Goal: Information Seeking & Learning: Learn about a topic

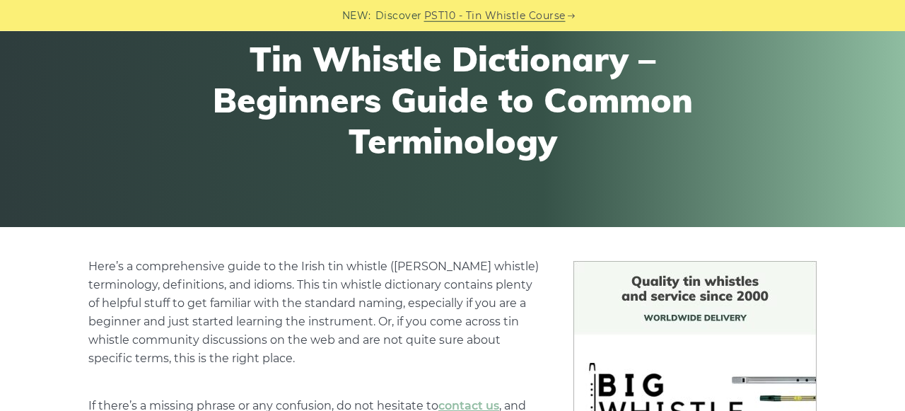
scroll to position [74, 0]
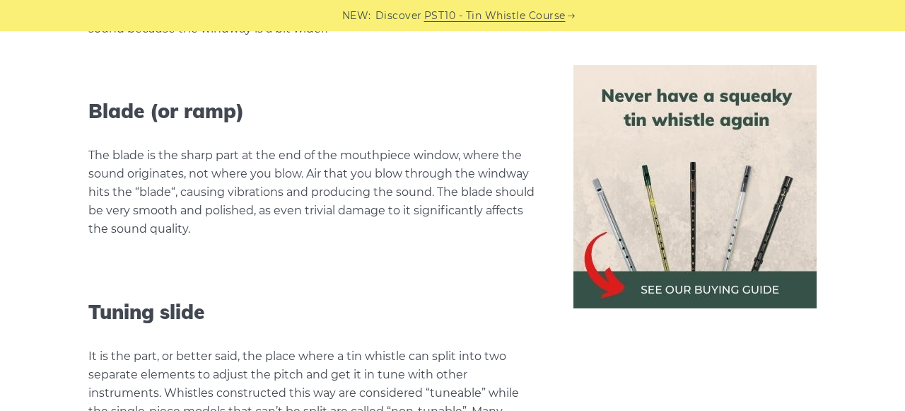
scroll to position [1986, 0]
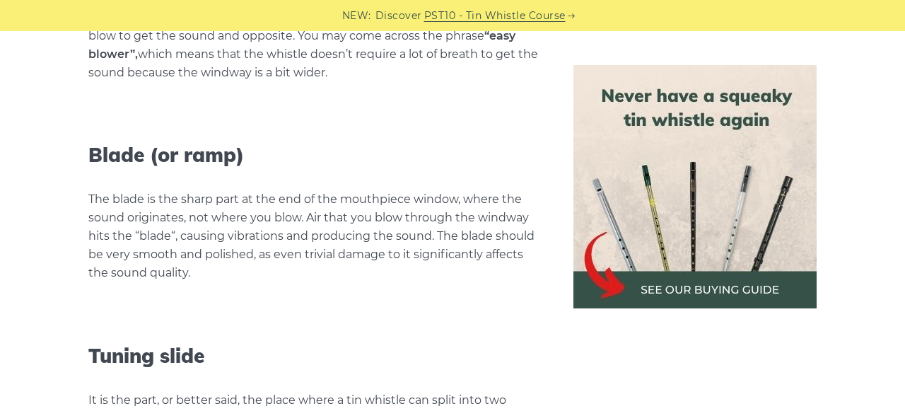
click at [531, 13] on link "PST10 - Tin Whistle Course" at bounding box center [494, 16] width 141 height 16
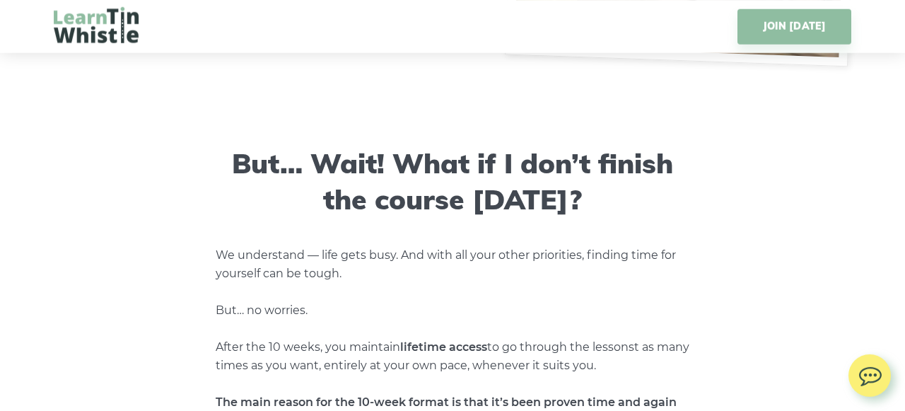
scroll to position [5001, 0]
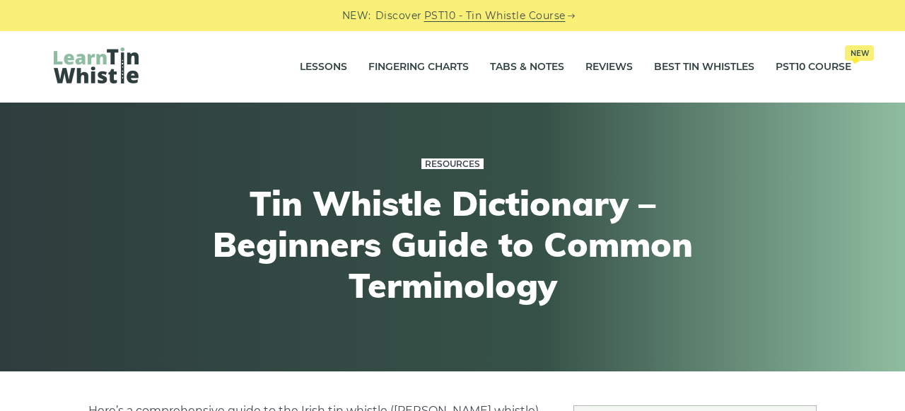
click at [458, 163] on link "Resources" at bounding box center [452, 163] width 62 height 11
click at [105, 65] on img at bounding box center [96, 65] width 85 height 36
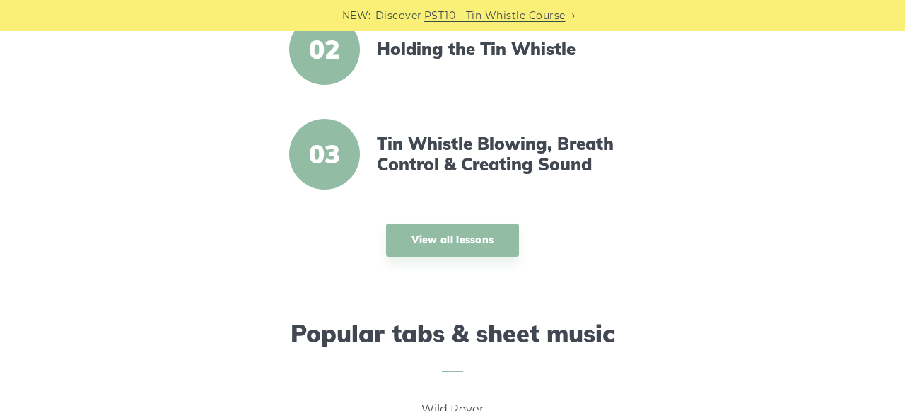
scroll to position [588, 0]
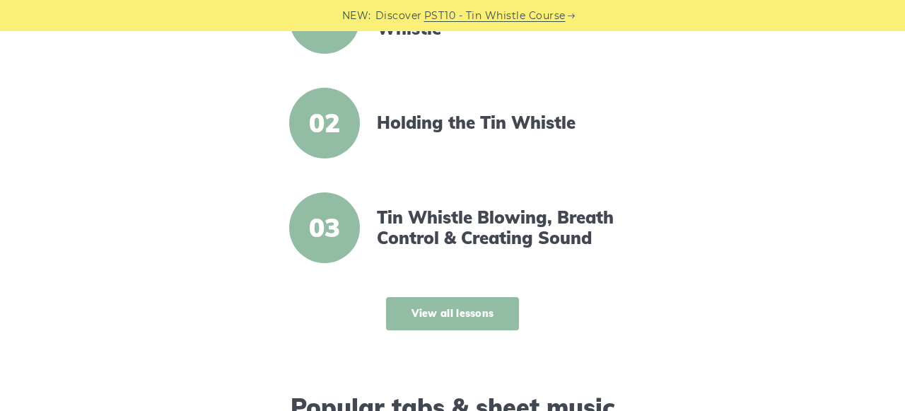
click at [460, 317] on link "View all lessons" at bounding box center [453, 313] width 134 height 33
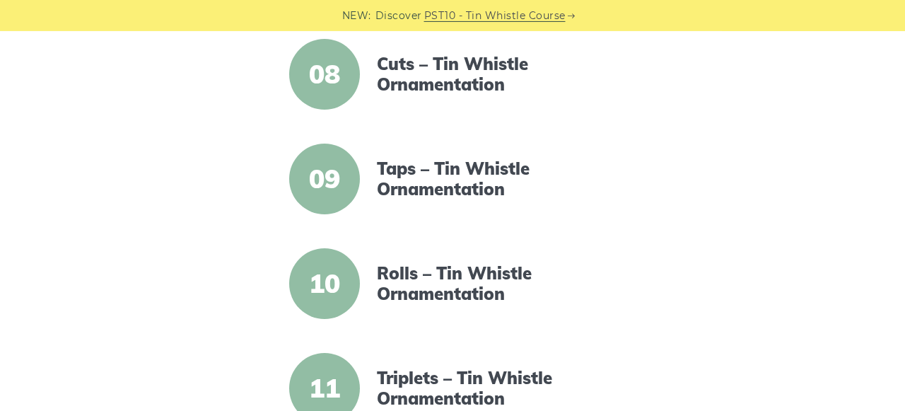
scroll to position [1103, 0]
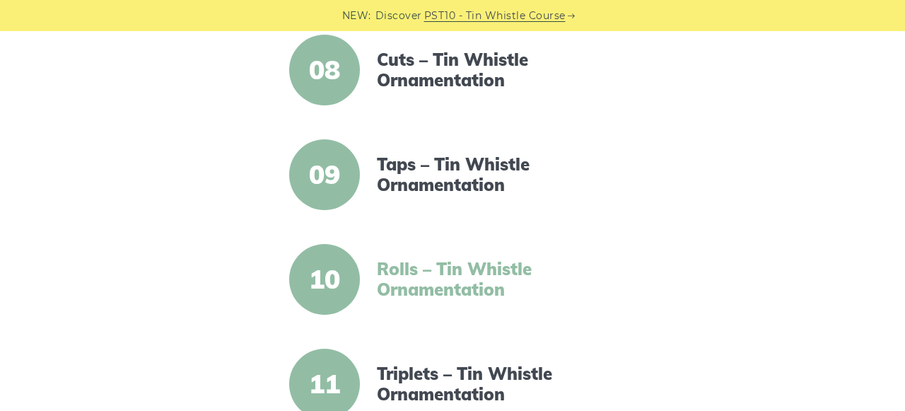
click at [402, 271] on link "Rolls – Tin Whistle Ornamentation" at bounding box center [498, 279] width 243 height 41
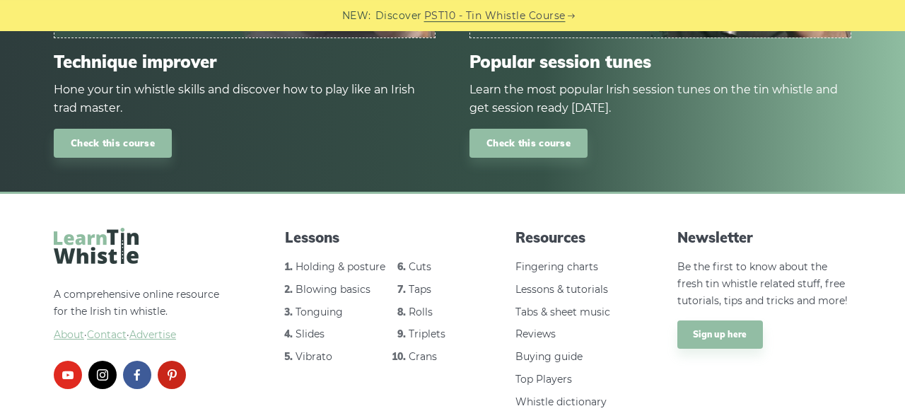
scroll to position [2144, 0]
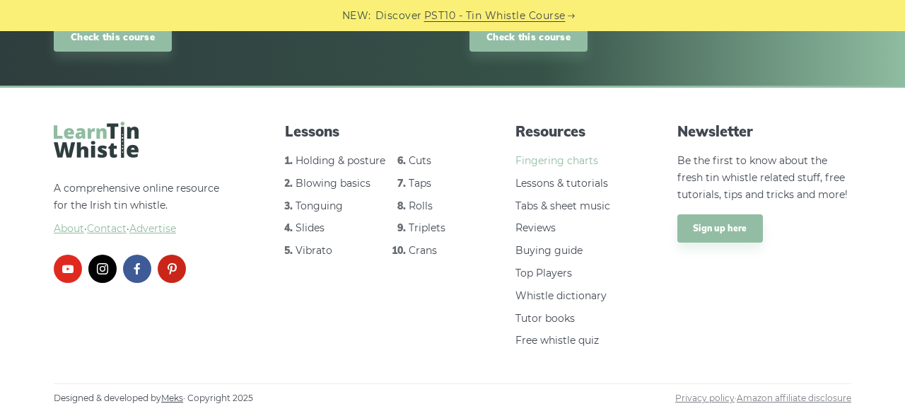
click at [578, 159] on link "Fingering charts" at bounding box center [556, 160] width 83 height 13
click at [553, 318] on link "Tutor books" at bounding box center [544, 318] width 59 height 13
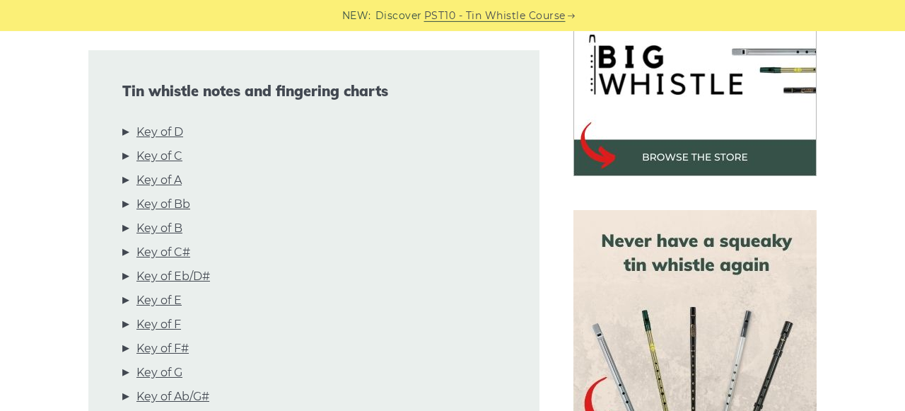
scroll to position [515, 0]
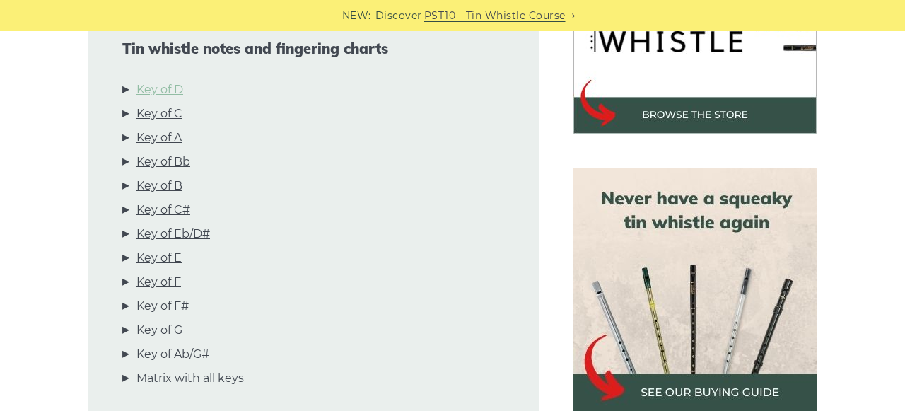
click at [163, 91] on link "Key of D" at bounding box center [159, 90] width 47 height 18
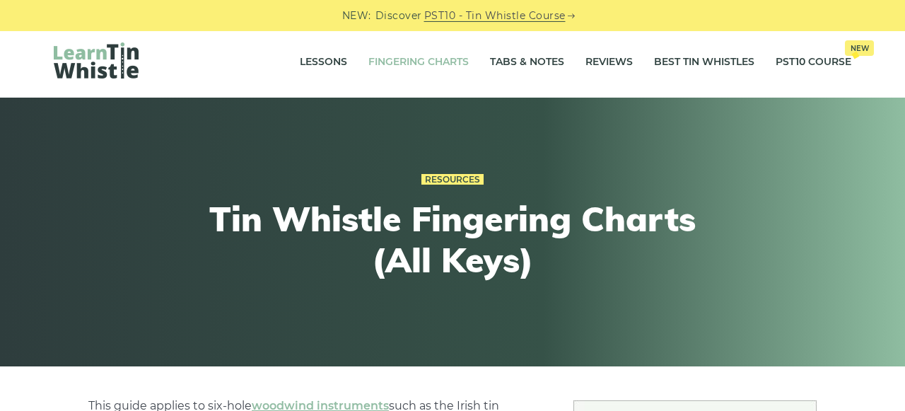
scroll to position [0, 0]
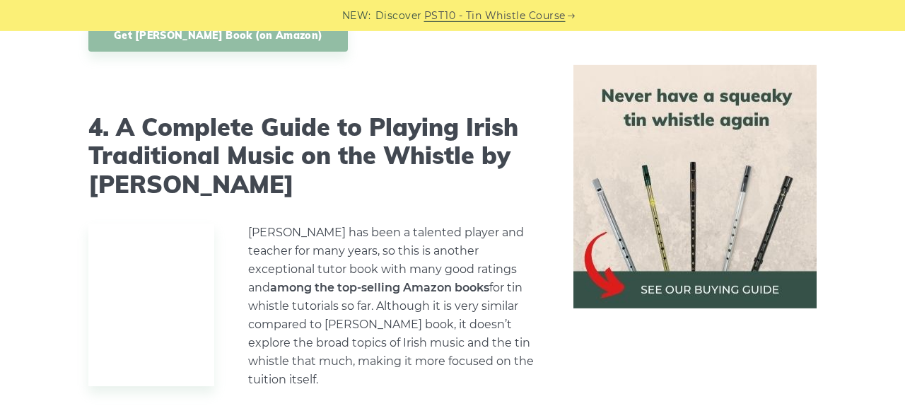
scroll to position [3750, 0]
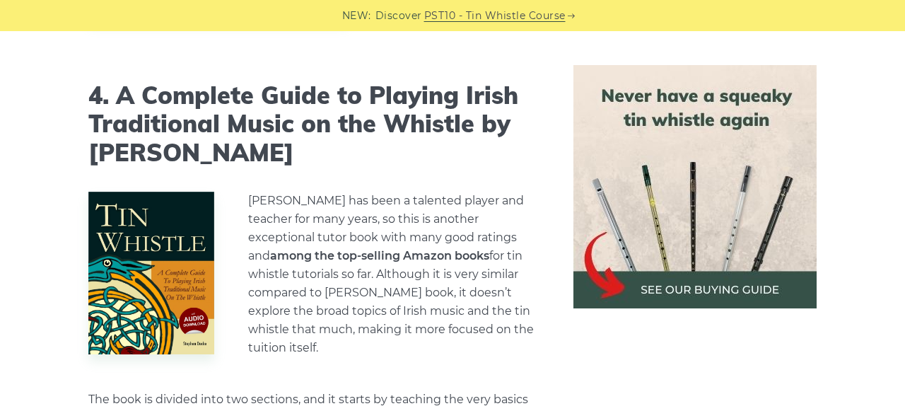
click at [733, 288] on img at bounding box center [694, 186] width 243 height 243
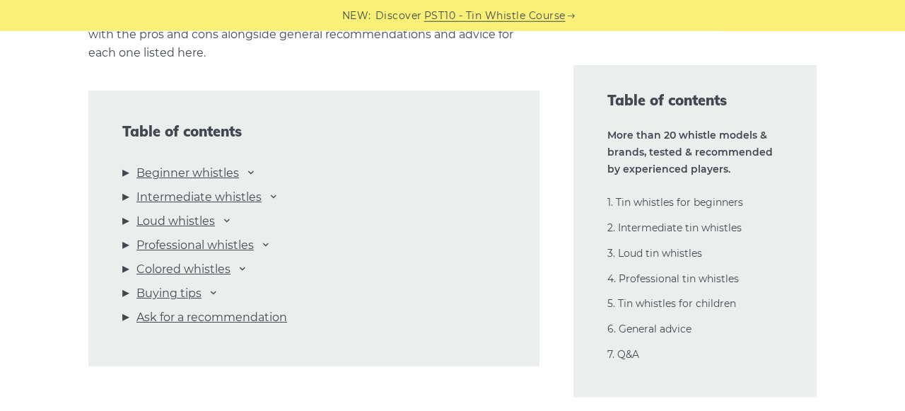
scroll to position [1544, 0]
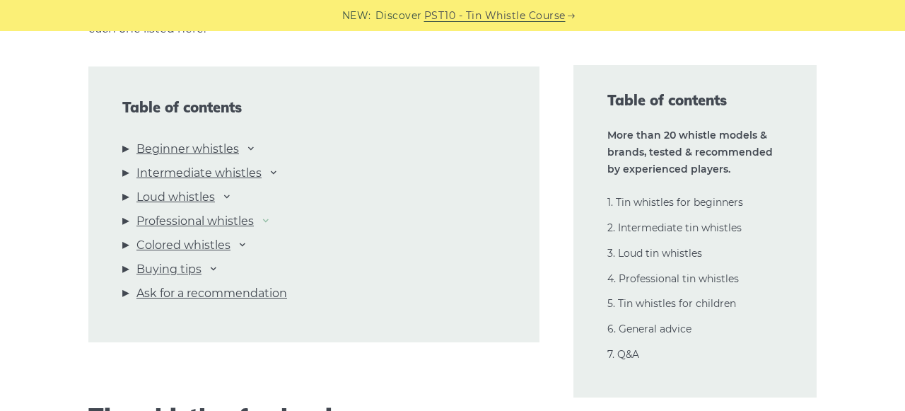
click at [271, 221] on icon at bounding box center [265, 219] width 11 height 11
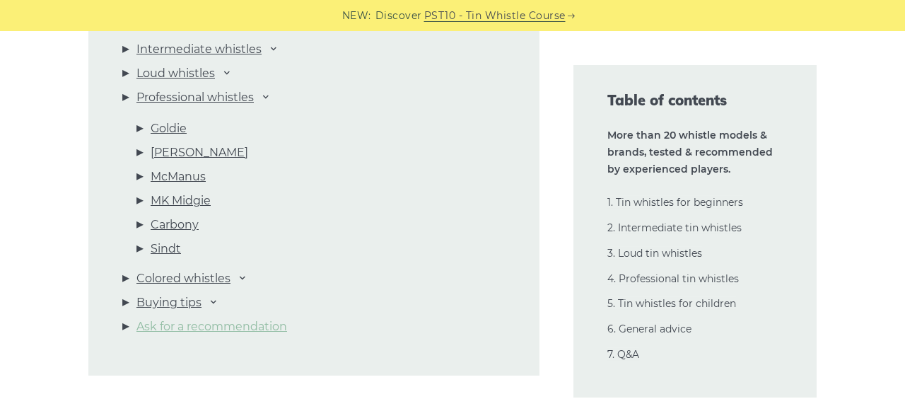
scroll to position [1691, 0]
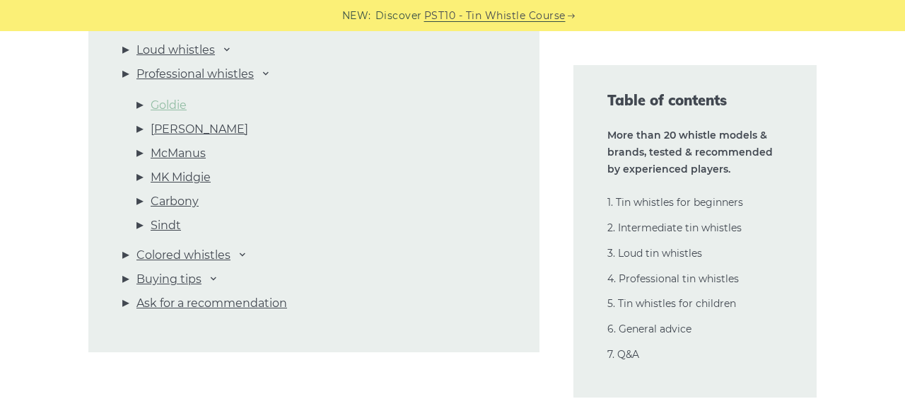
click at [169, 103] on link "Goldie" at bounding box center [169, 105] width 36 height 18
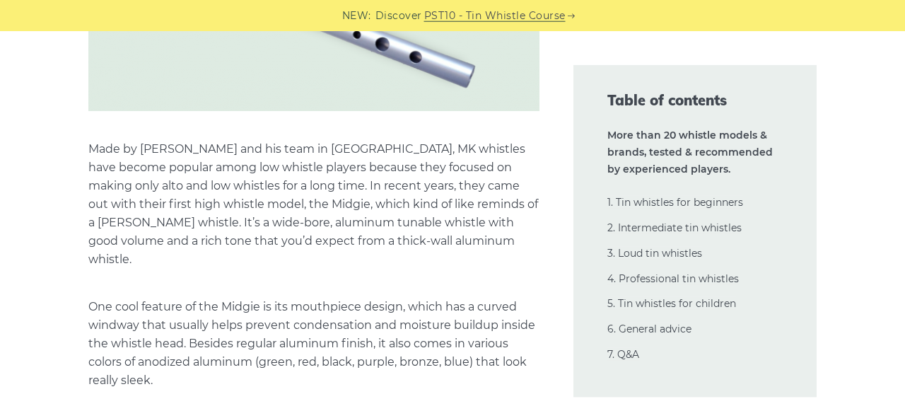
scroll to position [23395, 0]
